Goal: Task Accomplishment & Management: Use online tool/utility

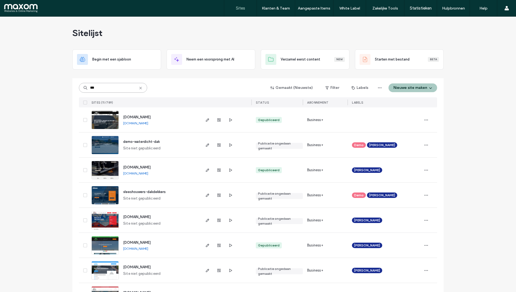
click at [118, 89] on input "***" at bounding box center [113, 88] width 68 height 10
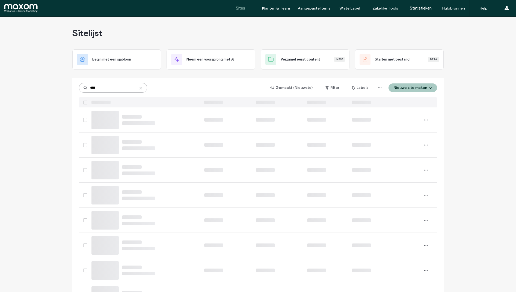
click at [95, 88] on input "****" at bounding box center [113, 88] width 68 height 10
type input "***"
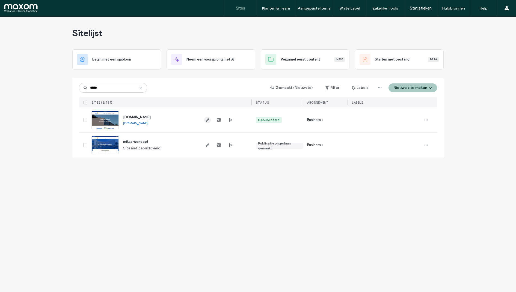
type input "*****"
click at [209, 119] on icon "button" at bounding box center [207, 120] width 4 height 4
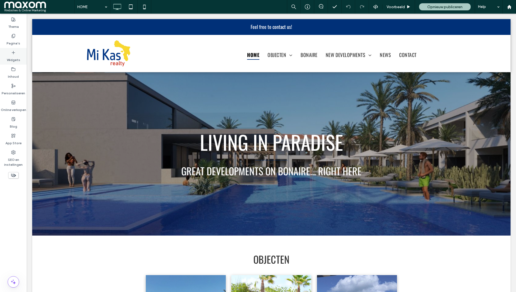
click at [18, 55] on label "Widgets" at bounding box center [13, 59] width 13 height 8
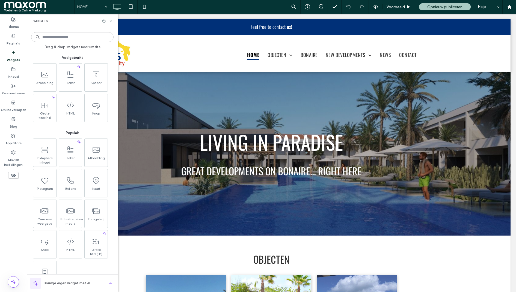
click at [109, 21] on icon at bounding box center [111, 21] width 4 height 4
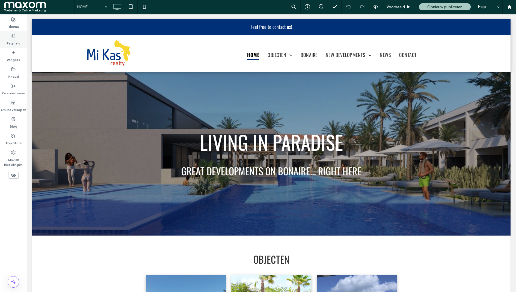
click at [14, 41] on label "Pagina's" at bounding box center [14, 42] width 14 height 8
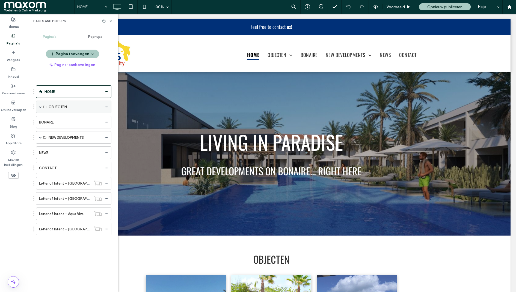
click at [39, 106] on span at bounding box center [40, 107] width 3 height 3
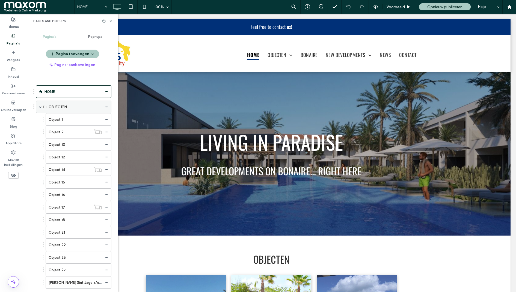
click at [40, 106] on span at bounding box center [40, 107] width 3 height 3
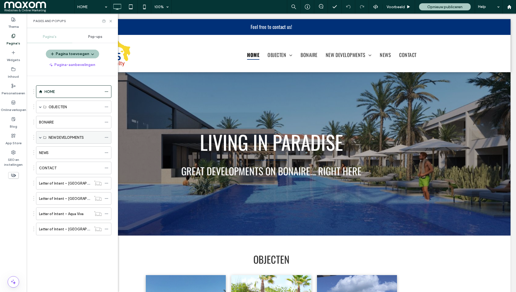
click at [39, 136] on span at bounding box center [40, 137] width 3 height 3
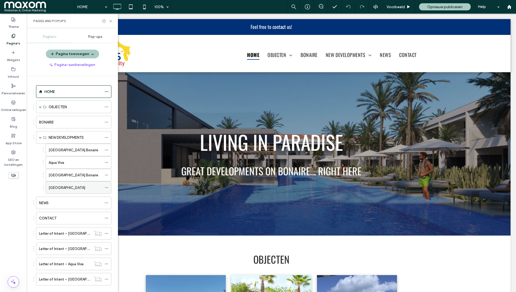
click at [74, 188] on label "[GEOGRAPHIC_DATA]" at bounding box center [67, 188] width 37 height 10
click at [110, 23] on icon at bounding box center [111, 21] width 4 height 4
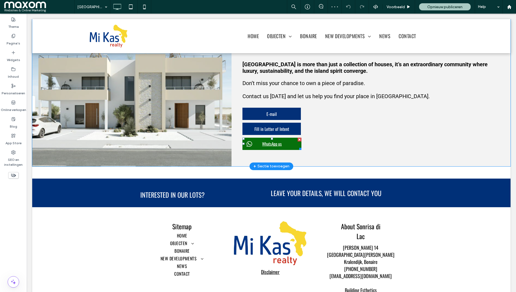
scroll to position [902, 0]
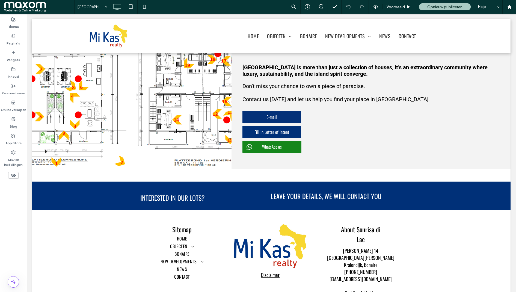
click at [14, 176] on icon at bounding box center [13, 175] width 6 height 6
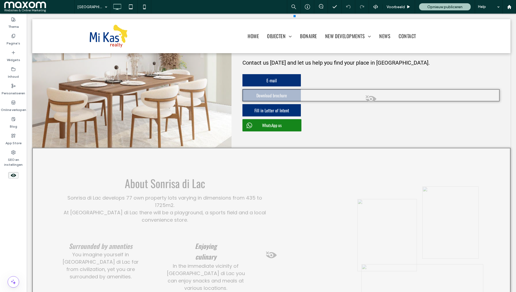
scroll to position [1633, 0]
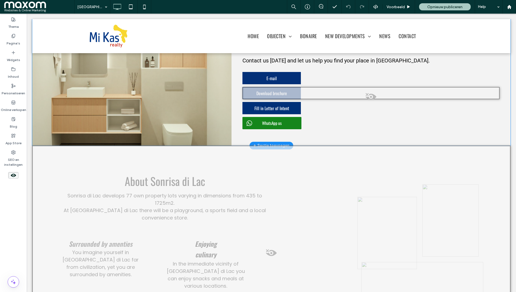
click at [370, 100] on span at bounding box center [371, 98] width 256 height 11
click at [383, 107] on button "[PERSON_NAME]" at bounding box center [397, 106] width 38 height 7
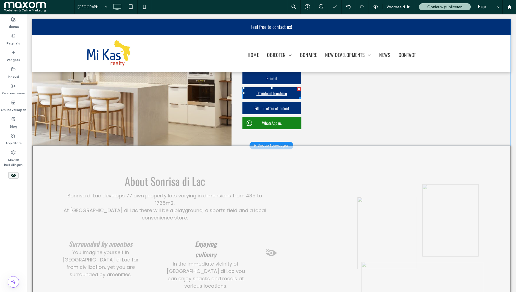
click at [289, 98] on link "Download brochure" at bounding box center [271, 93] width 58 height 12
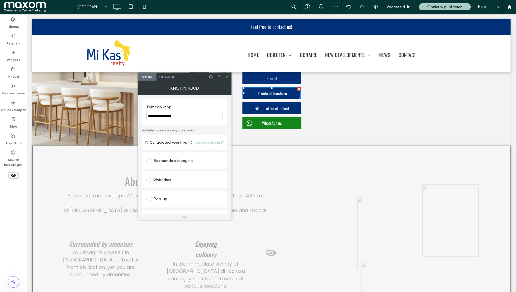
scroll to position [106, 0]
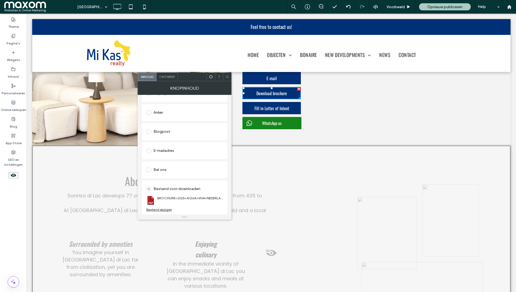
click at [159, 210] on div "Bestand wijzigen" at bounding box center [159, 210] width 26 height 4
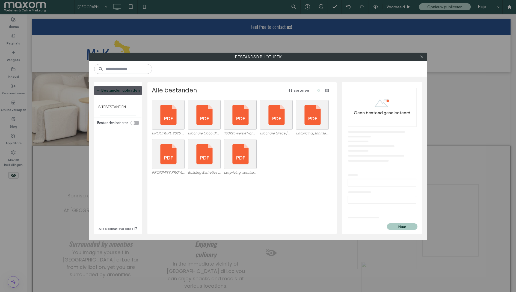
click at [117, 92] on button "Bestanden uploaden" at bounding box center [117, 90] width 53 height 9
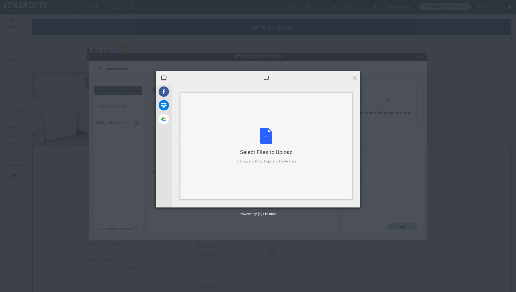
click at [273, 133] on div "Select Files to Upload or Drag and Drop, Copy and Paste Files" at bounding box center [266, 146] width 60 height 36
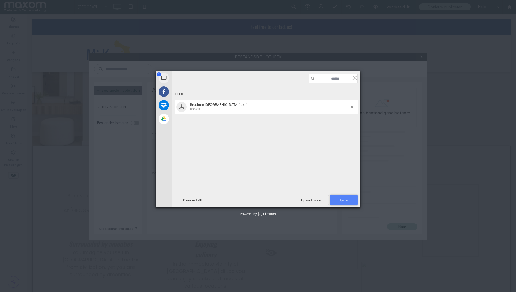
click at [348, 201] on span "Upload 1" at bounding box center [343, 200] width 11 height 4
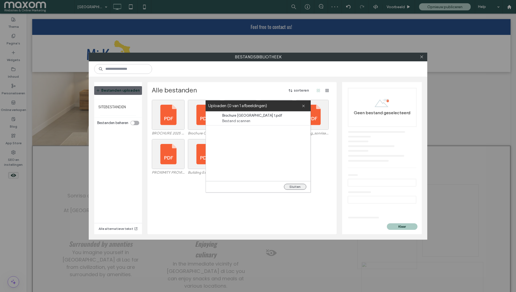
click at [294, 187] on button "Sluiten" at bounding box center [295, 187] width 22 height 6
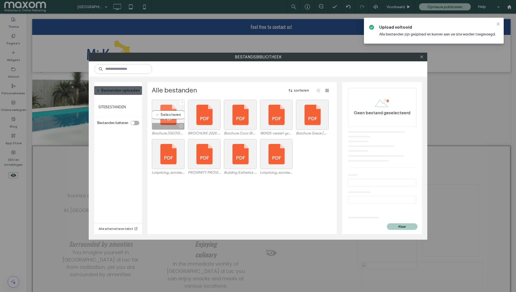
click at [172, 115] on div "Selecteren" at bounding box center [168, 115] width 33 height 30
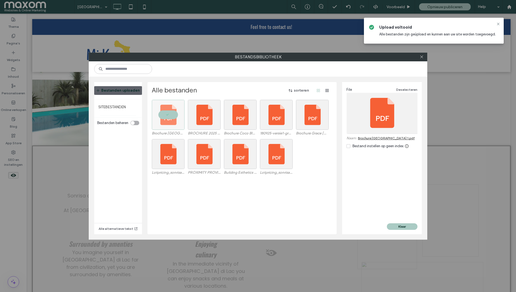
click at [396, 222] on div "File Deselecteren Naam: Brochure [GEOGRAPHIC_DATA] 1.pdf Bestand instellen op g…" at bounding box center [382, 152] width 80 height 141
click at [395, 225] on button "Klaar" at bounding box center [402, 227] width 31 height 7
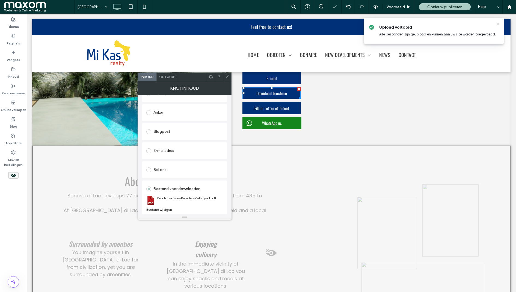
click at [497, 23] on icon at bounding box center [498, 24] width 4 height 4
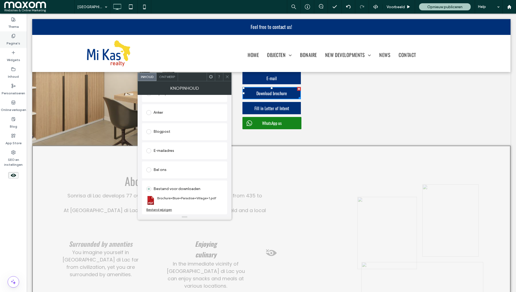
click at [15, 38] on icon at bounding box center [13, 36] width 4 height 4
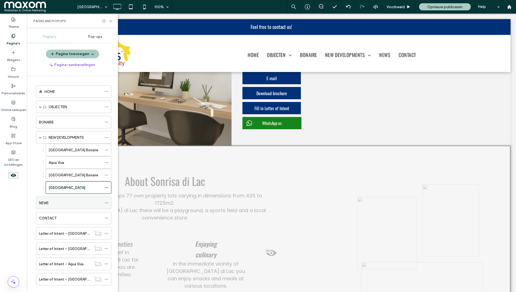
scroll to position [6, 0]
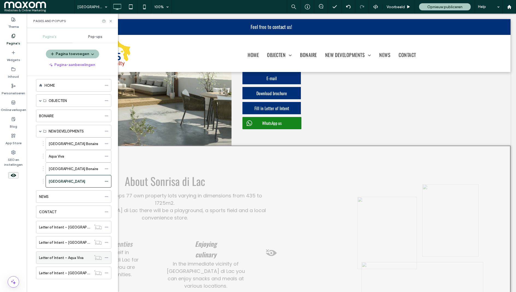
click at [78, 252] on div "Letter of Intent – Aqua Viva" at bounding box center [65, 258] width 52 height 12
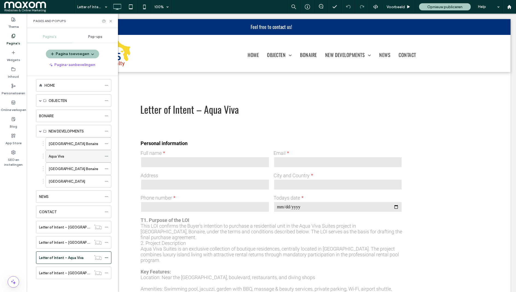
click at [79, 158] on div "Aqua Viva" at bounding box center [75, 156] width 53 height 12
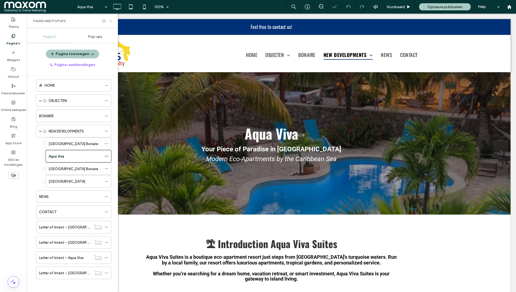
click at [110, 20] on icon at bounding box center [111, 21] width 4 height 4
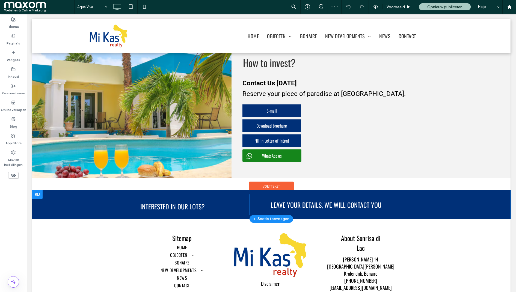
scroll to position [762, 0]
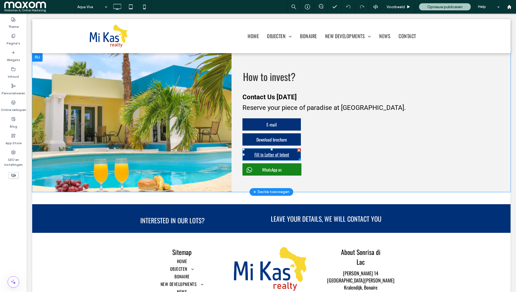
click at [285, 149] on span "Fill in Letter of Intent" at bounding box center [271, 155] width 35 height 12
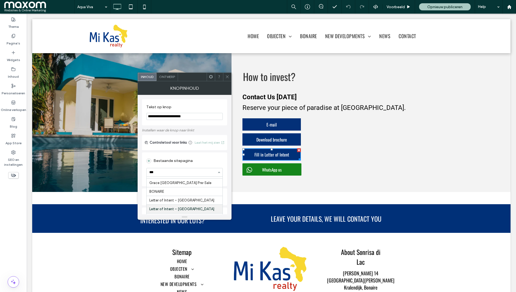
scroll to position [0, 0]
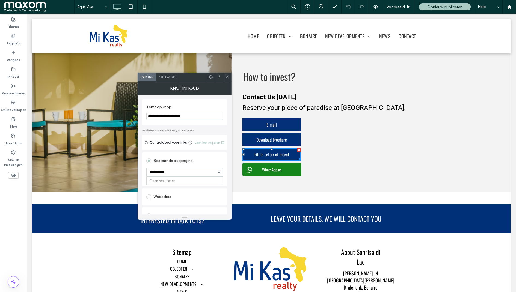
click at [165, 174] on input "**********" at bounding box center [183, 173] width 68 height 4
type input "******"
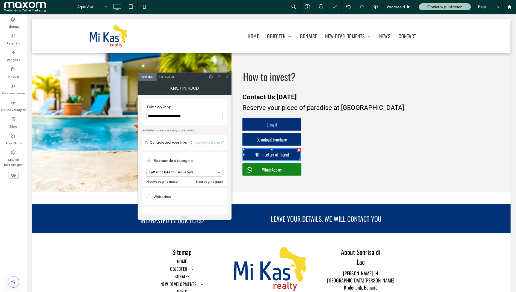
click at [228, 76] on icon at bounding box center [227, 77] width 4 height 4
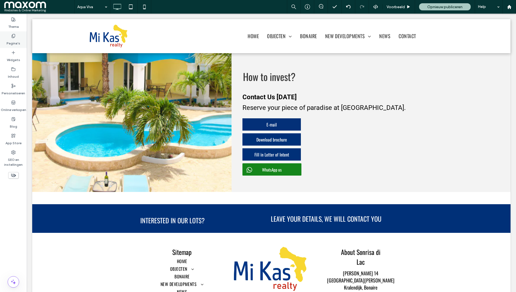
click at [15, 38] on label "Pagina's" at bounding box center [14, 42] width 14 height 8
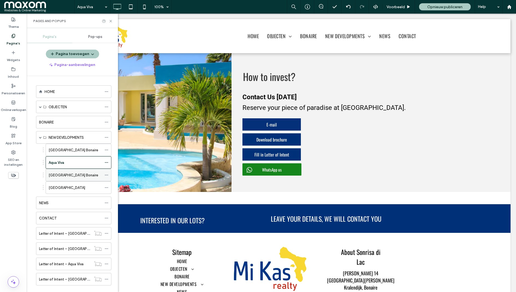
click at [79, 175] on label "[GEOGRAPHIC_DATA] Bonaire" at bounding box center [74, 176] width 50 height 10
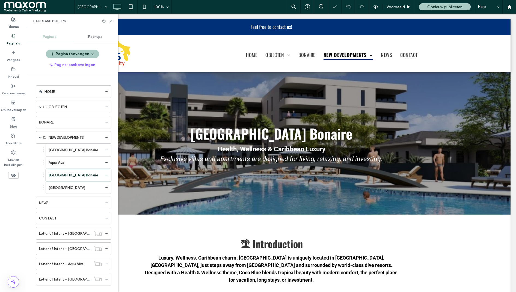
click at [109, 18] on div "Pages and Popups" at bounding box center [72, 21] width 91 height 14
click at [110, 20] on use at bounding box center [110, 21] width 2 height 2
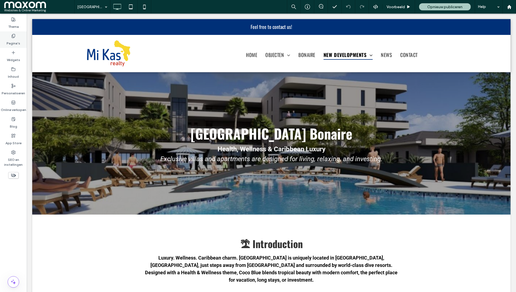
click at [20, 41] on div "Pagina's" at bounding box center [13, 39] width 27 height 17
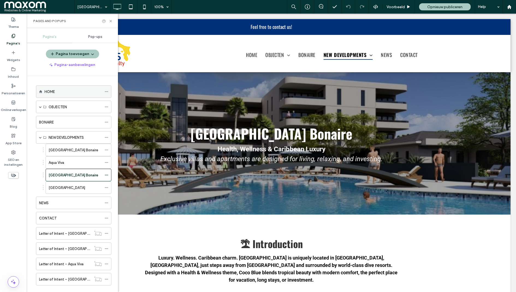
click at [78, 91] on div "HOME" at bounding box center [72, 92] width 57 height 6
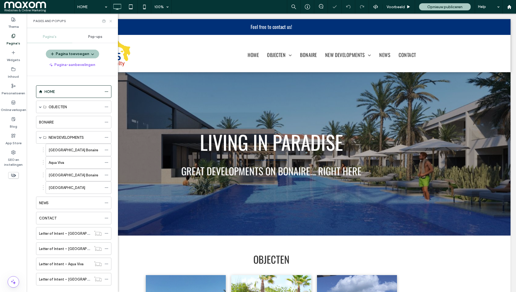
click at [109, 20] on icon at bounding box center [111, 21] width 4 height 4
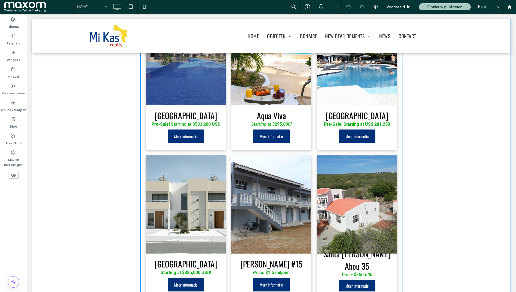
scroll to position [269, 0]
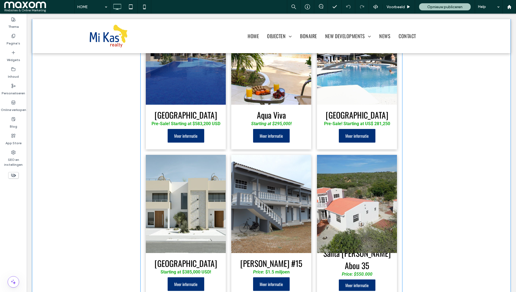
click at [360, 110] on h3 "[GEOGRAPHIC_DATA]" at bounding box center [357, 115] width 62 height 12
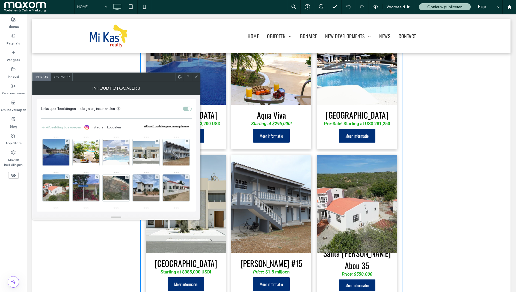
click at [118, 155] on img at bounding box center [116, 152] width 44 height 25
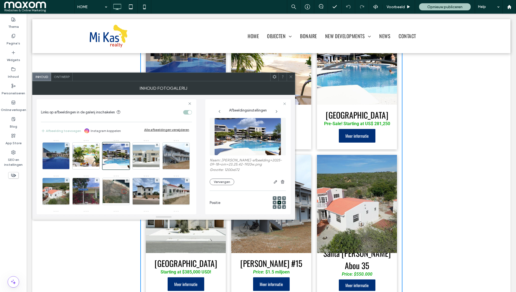
scroll to position [180, 0]
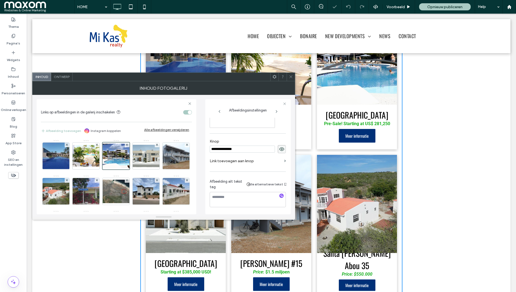
click at [234, 159] on label "Link toevoegen aan knop" at bounding box center [246, 161] width 72 height 10
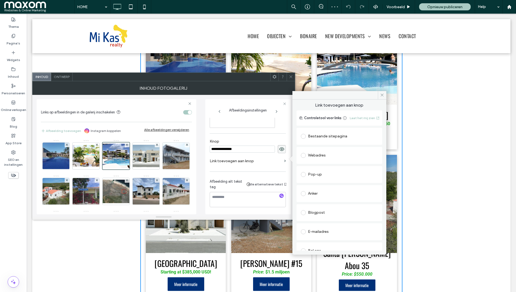
click at [332, 139] on div "Bestaande sitepagina" at bounding box center [339, 136] width 77 height 9
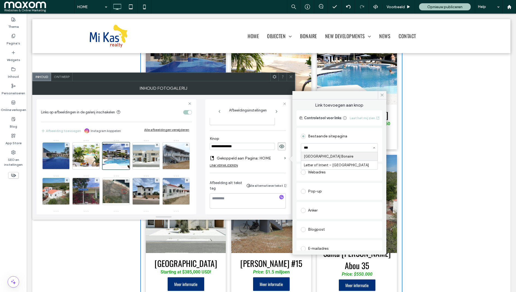
type input "****"
click at [291, 75] on icon at bounding box center [291, 77] width 4 height 4
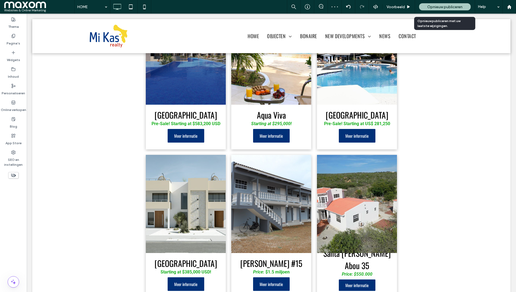
click at [446, 7] on span "Opnieuw publiceren" at bounding box center [444, 7] width 35 height 5
